Goal: Navigation & Orientation: Find specific page/section

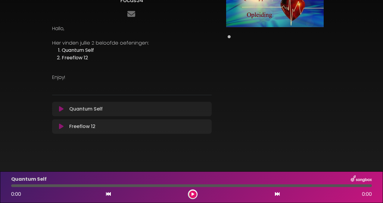
scroll to position [41, 0]
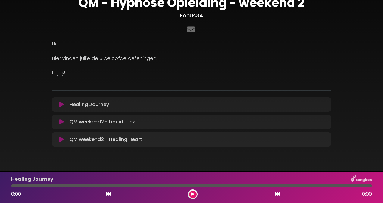
scroll to position [26, 0]
